Goal: Transaction & Acquisition: Download file/media

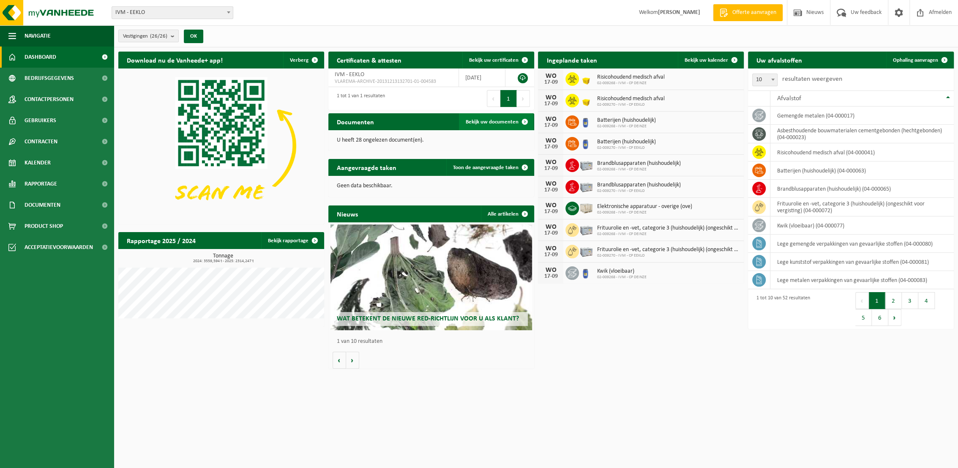
click at [477, 117] on link "Bekijk uw documenten" at bounding box center [496, 121] width 74 height 17
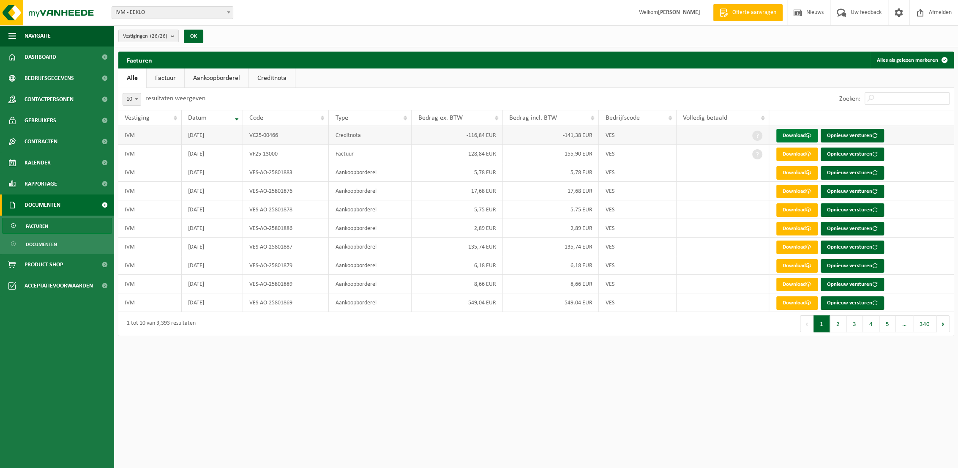
click at [792, 134] on link "Download" at bounding box center [796, 136] width 41 height 14
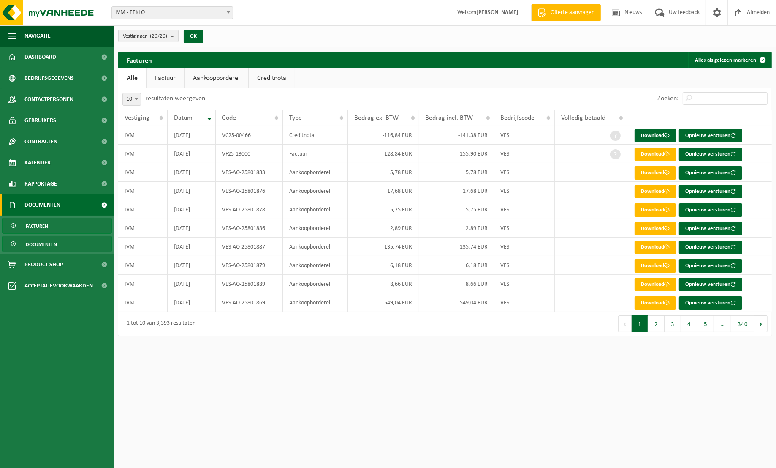
click at [47, 246] on span "Documenten" at bounding box center [41, 244] width 31 height 16
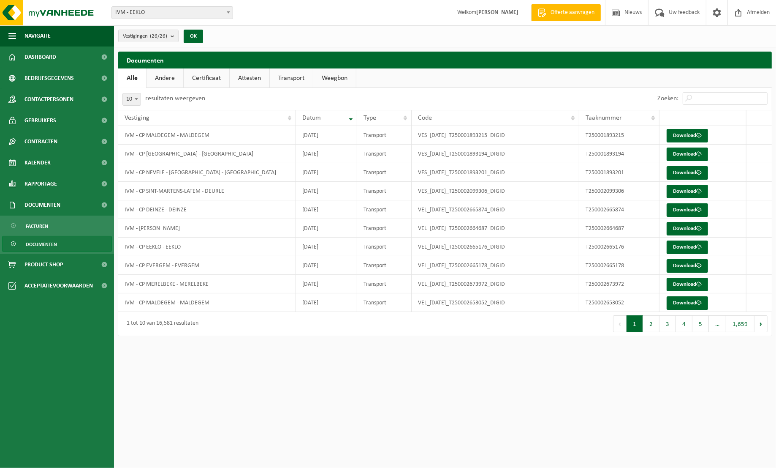
click at [293, 76] on link "Transport" at bounding box center [291, 77] width 43 height 19
click at [136, 101] on span at bounding box center [136, 98] width 8 height 11
select select "50"
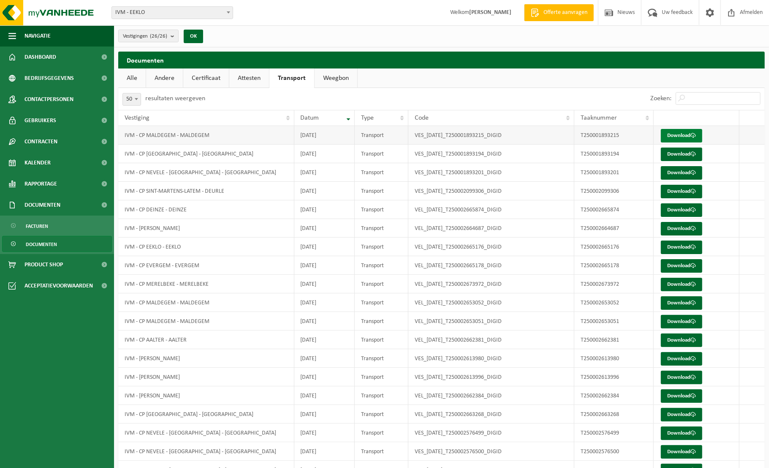
click at [682, 135] on link "Download" at bounding box center [681, 136] width 41 height 14
click at [679, 155] on link "Download" at bounding box center [681, 154] width 41 height 14
click at [684, 173] on link "Download" at bounding box center [681, 173] width 41 height 14
click at [686, 193] on link "Download" at bounding box center [681, 192] width 41 height 14
click at [28, 57] on span "Dashboard" at bounding box center [41, 56] width 32 height 21
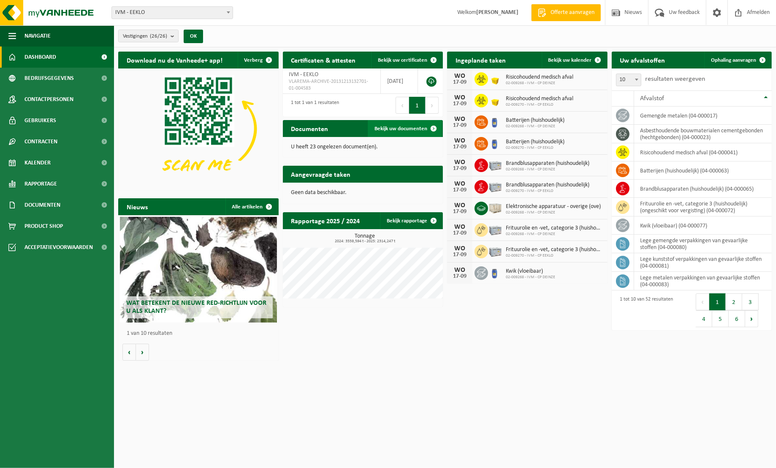
click at [398, 128] on span "Bekijk uw documenten" at bounding box center [401, 128] width 53 height 5
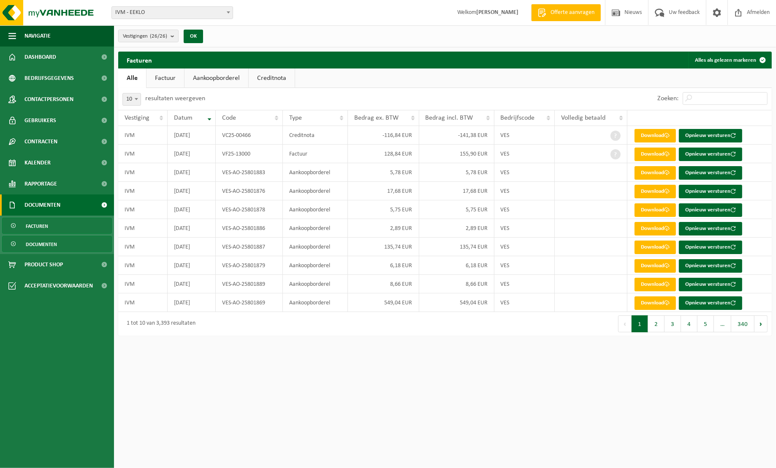
click at [52, 247] on span "Documenten" at bounding box center [41, 244] width 31 height 16
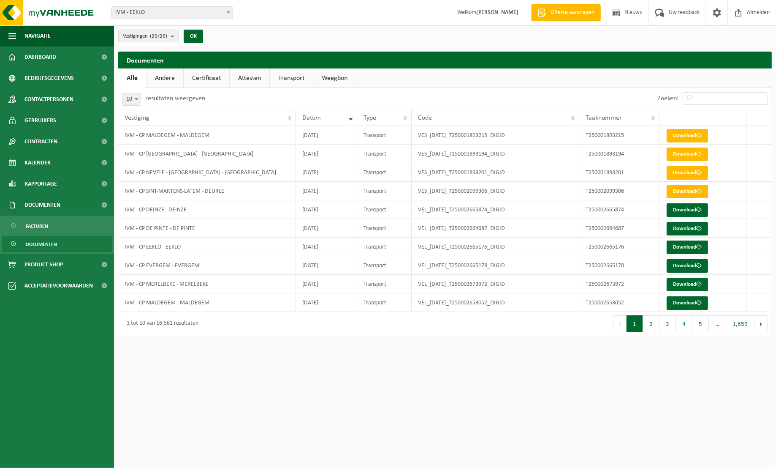
click at [290, 81] on link "Transport" at bounding box center [291, 77] width 43 height 19
click at [136, 102] on span at bounding box center [136, 98] width 8 height 11
select select "50"
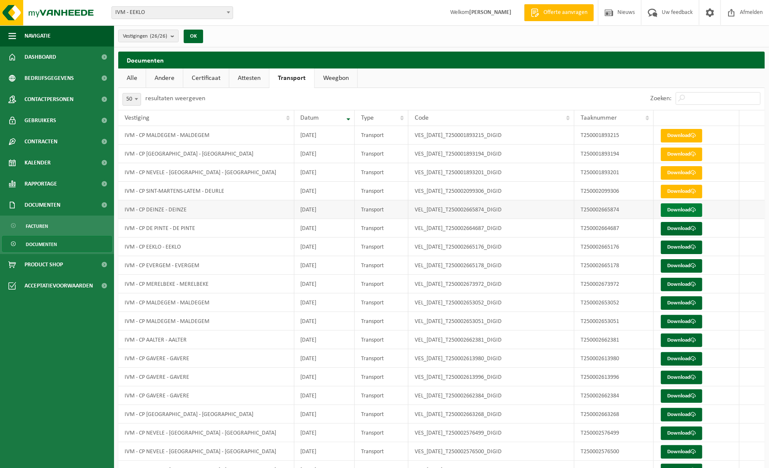
click at [682, 210] on link "Download" at bounding box center [681, 210] width 41 height 14
click at [680, 229] on link "Download" at bounding box center [681, 229] width 41 height 14
click at [685, 248] on link "Download" at bounding box center [681, 247] width 41 height 14
click at [686, 265] on link "Download" at bounding box center [681, 266] width 41 height 14
click at [686, 283] on link "Download" at bounding box center [681, 285] width 41 height 14
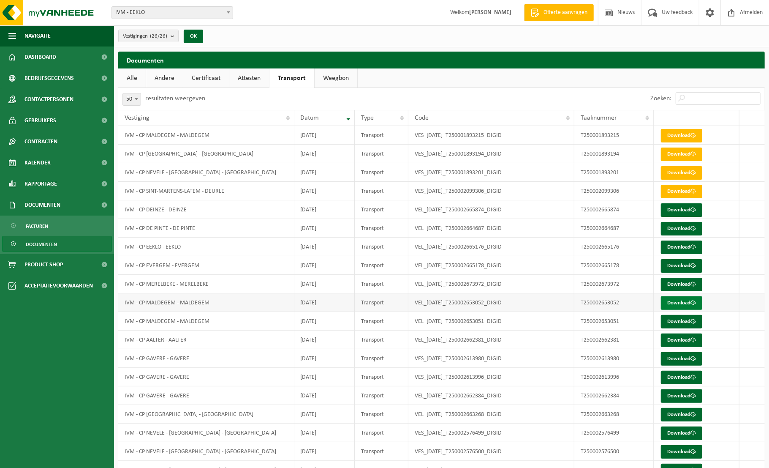
click at [683, 300] on link "Download" at bounding box center [681, 303] width 41 height 14
click at [682, 322] on link "Download" at bounding box center [681, 322] width 41 height 14
click at [686, 339] on link "Download" at bounding box center [681, 340] width 41 height 14
click at [687, 358] on link "Download" at bounding box center [681, 359] width 41 height 14
click at [690, 377] on link "Download" at bounding box center [681, 377] width 41 height 14
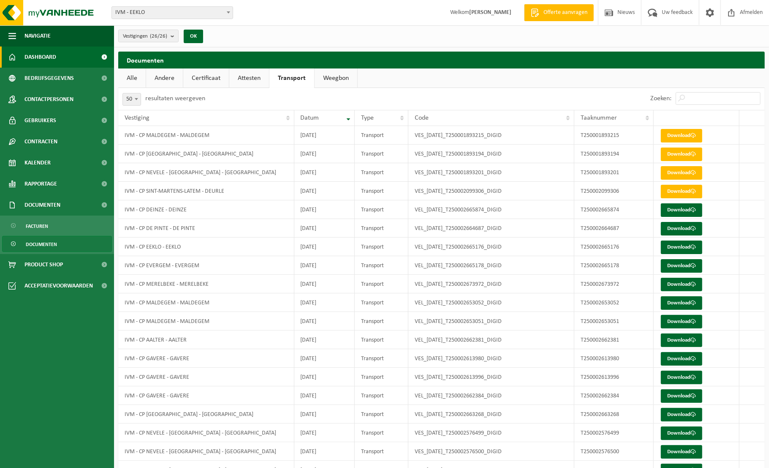
click at [37, 56] on span "Dashboard" at bounding box center [41, 56] width 32 height 21
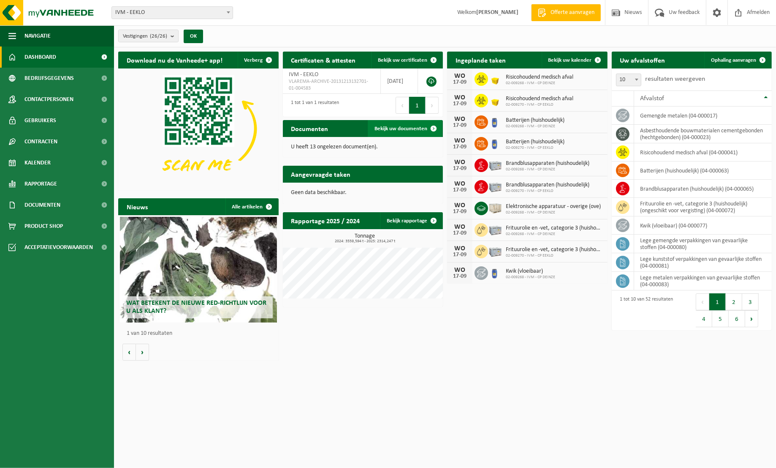
click at [412, 128] on span "Bekijk uw documenten" at bounding box center [401, 128] width 53 height 5
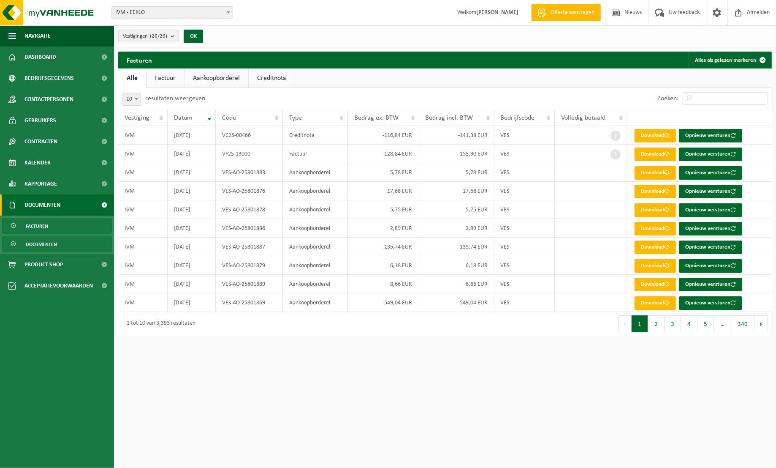
click at [45, 244] on span "Documenten" at bounding box center [41, 244] width 31 height 16
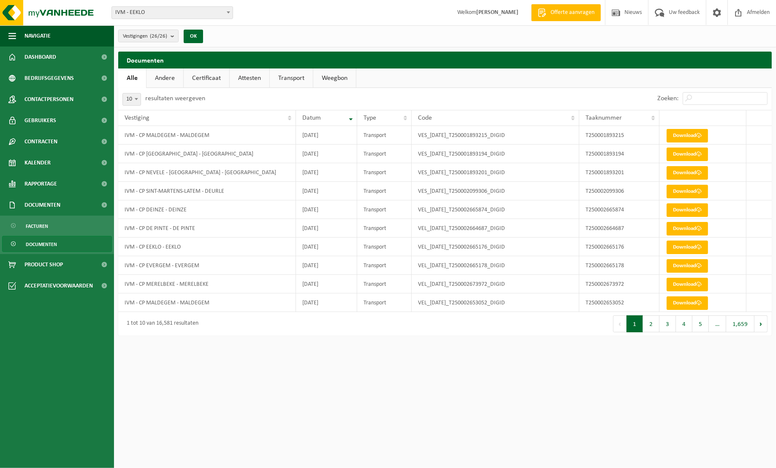
click at [298, 79] on link "Transport" at bounding box center [291, 77] width 43 height 19
click at [138, 95] on span at bounding box center [136, 98] width 8 height 11
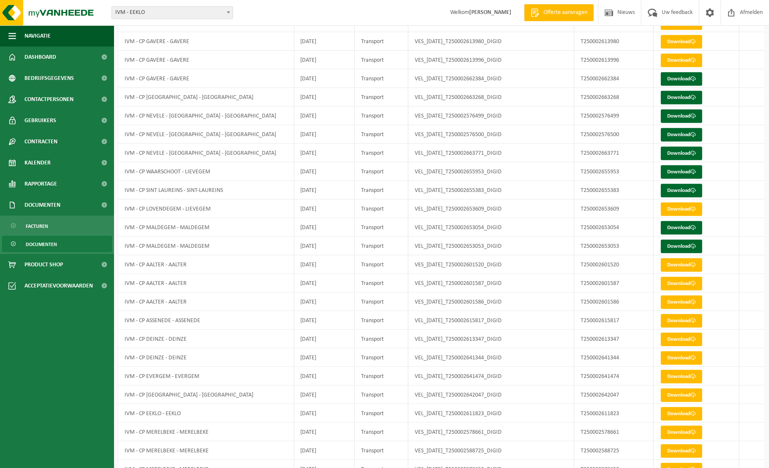
scroll to position [305, 0]
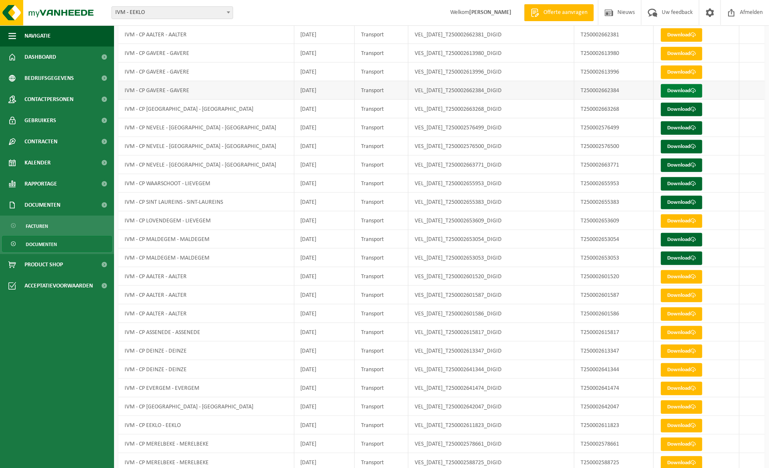
click at [678, 90] on link "Download" at bounding box center [681, 91] width 41 height 14
click at [677, 109] on link "Download" at bounding box center [681, 110] width 41 height 14
click at [681, 128] on link "Download" at bounding box center [681, 128] width 41 height 14
click at [679, 147] on link "Download" at bounding box center [681, 147] width 41 height 14
click at [681, 166] on link "Download" at bounding box center [681, 165] width 41 height 14
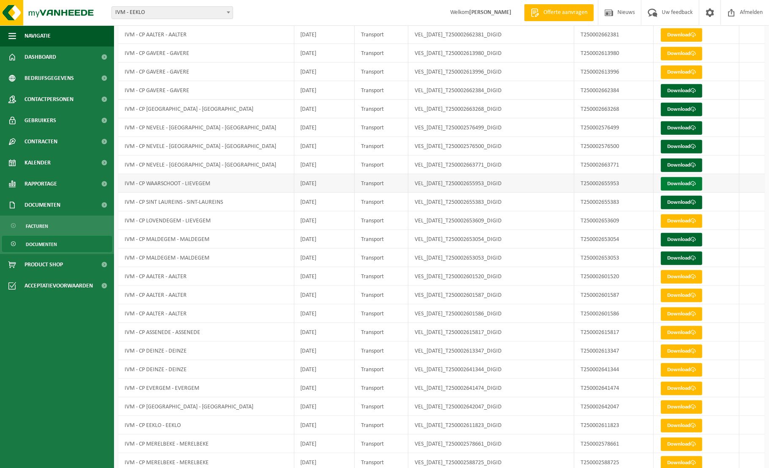
click at [684, 183] on link "Download" at bounding box center [681, 184] width 41 height 14
click at [683, 199] on link "Download" at bounding box center [681, 203] width 41 height 14
click at [678, 237] on link "Download" at bounding box center [681, 240] width 41 height 14
click at [682, 256] on link "Download" at bounding box center [681, 258] width 41 height 14
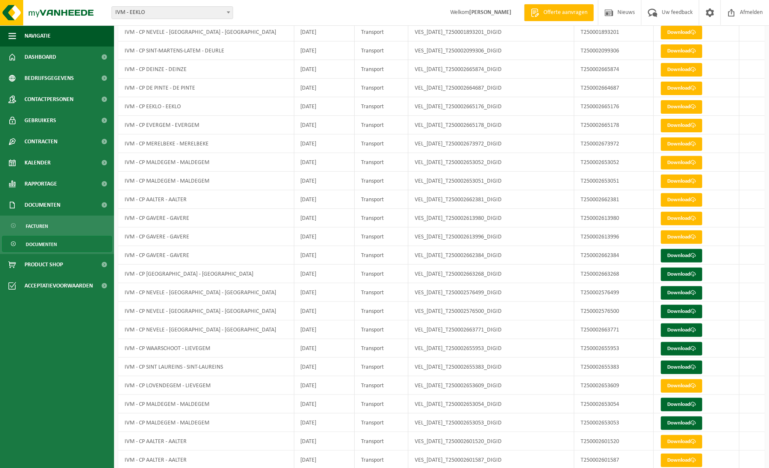
scroll to position [0, 0]
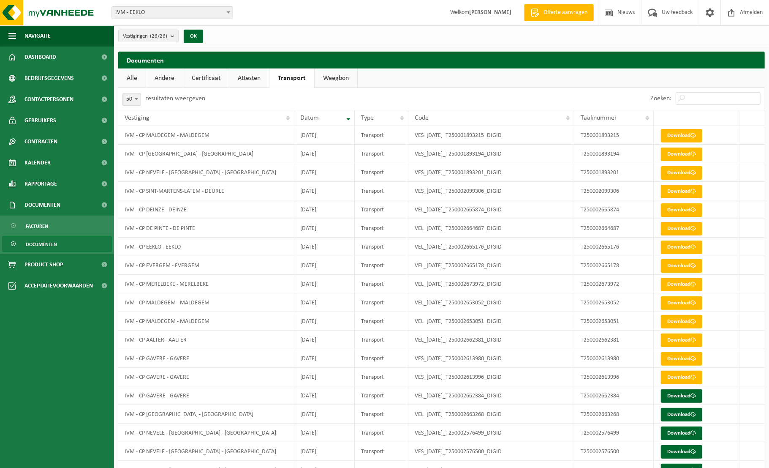
click at [247, 78] on link "Attesten" at bounding box center [249, 77] width 40 height 19
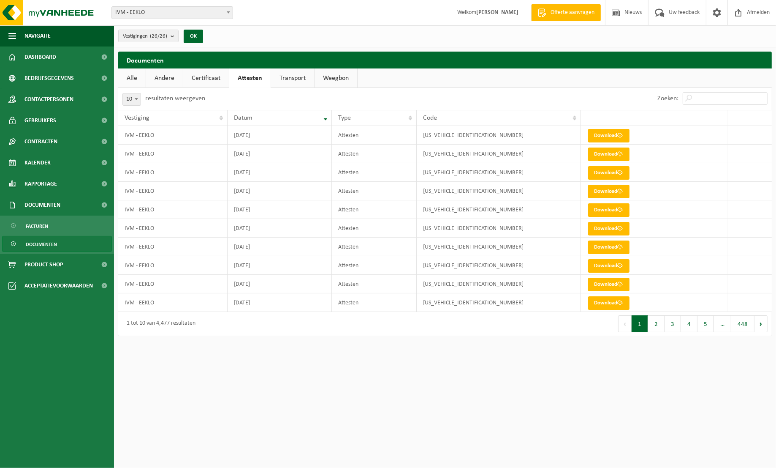
click at [289, 78] on link "Transport" at bounding box center [292, 77] width 43 height 19
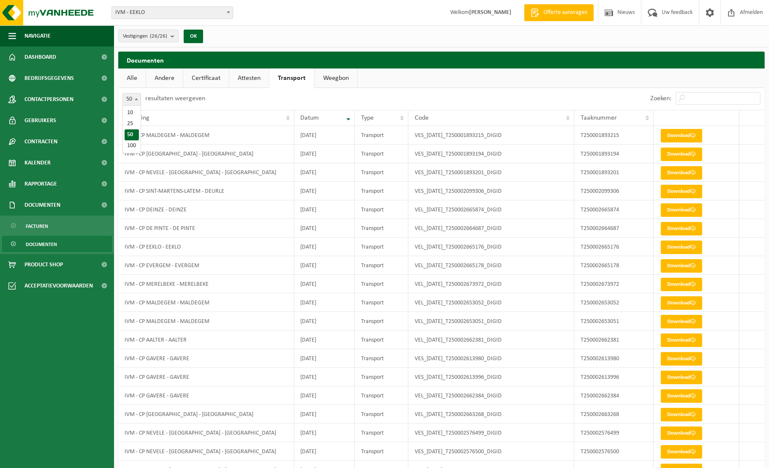
click at [135, 100] on span at bounding box center [136, 98] width 8 height 11
select select "100"
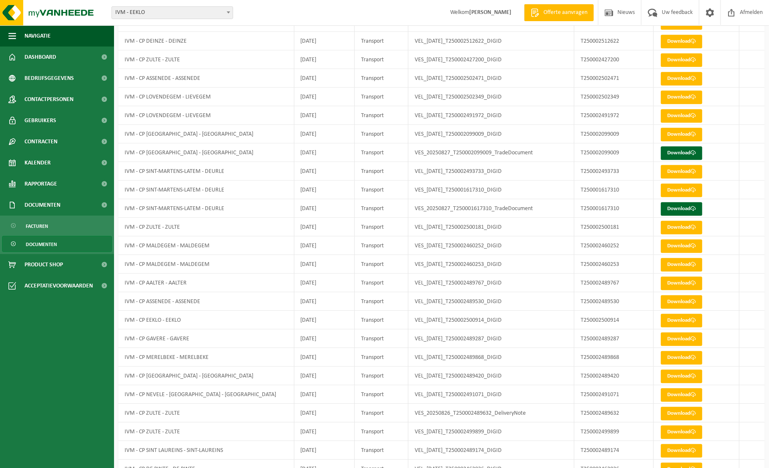
scroll to position [1545, 0]
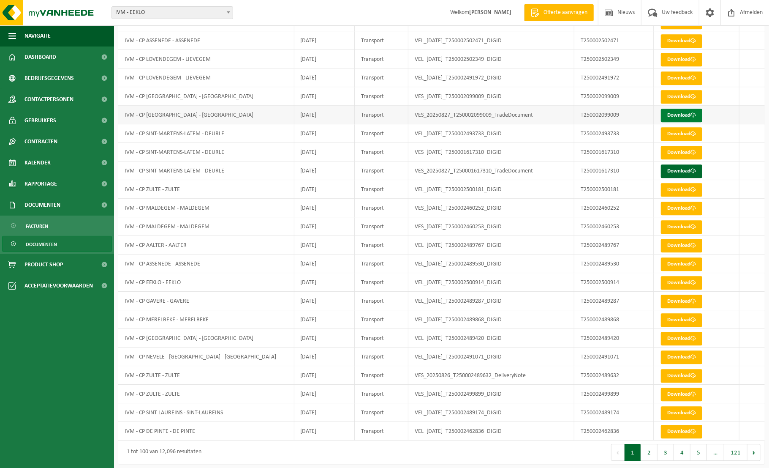
click at [674, 111] on link "Download" at bounding box center [681, 116] width 41 height 14
click at [687, 167] on link "Download" at bounding box center [681, 171] width 41 height 14
click at [649, 445] on button "2" at bounding box center [649, 452] width 16 height 17
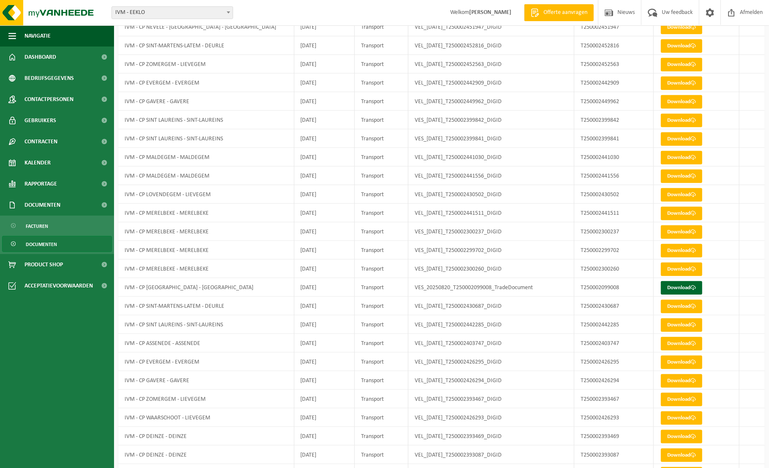
scroll to position [442, 0]
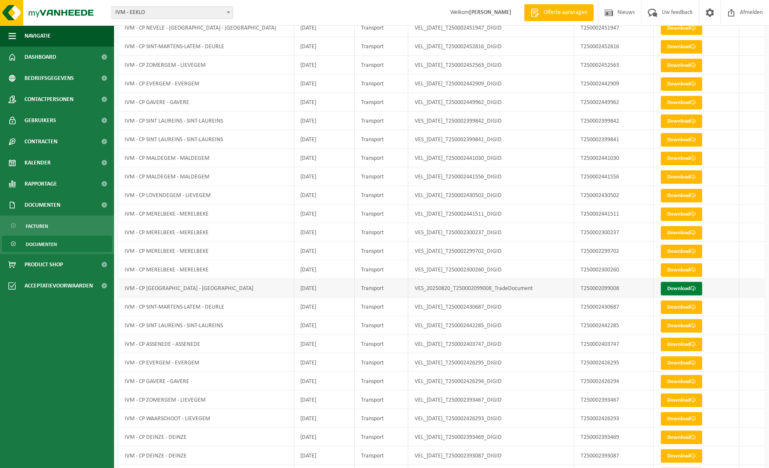
click at [676, 286] on link "Download" at bounding box center [681, 289] width 41 height 14
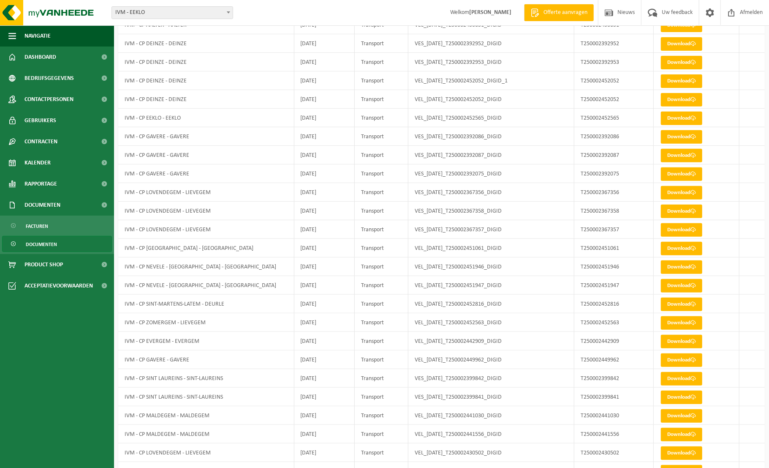
scroll to position [101, 0]
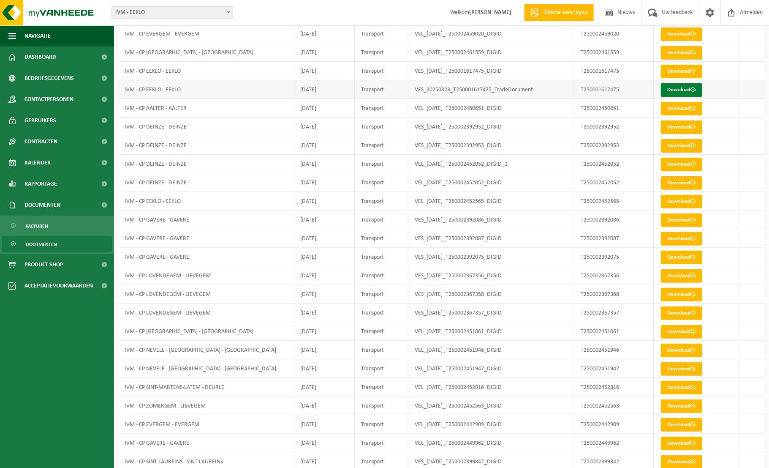
click at [687, 88] on link "Download" at bounding box center [681, 90] width 41 height 14
click at [52, 59] on span "Dashboard" at bounding box center [41, 56] width 32 height 21
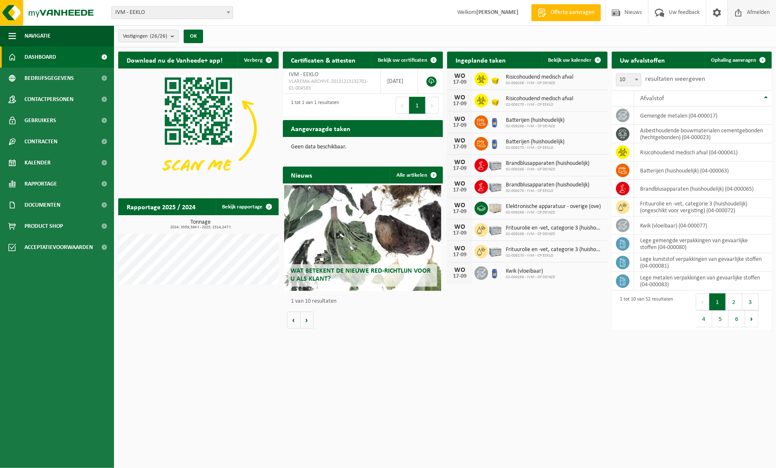
click at [761, 12] on span "Afmelden" at bounding box center [758, 12] width 27 height 25
